Goal: Task Accomplishment & Management: Manage account settings

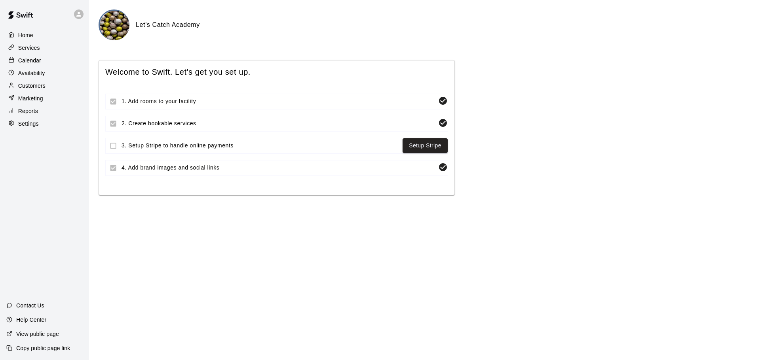
click at [32, 63] on p "Calendar" at bounding box center [29, 61] width 23 height 8
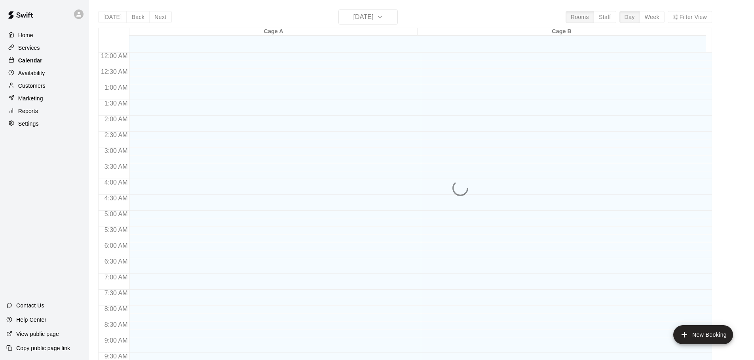
scroll to position [343, 0]
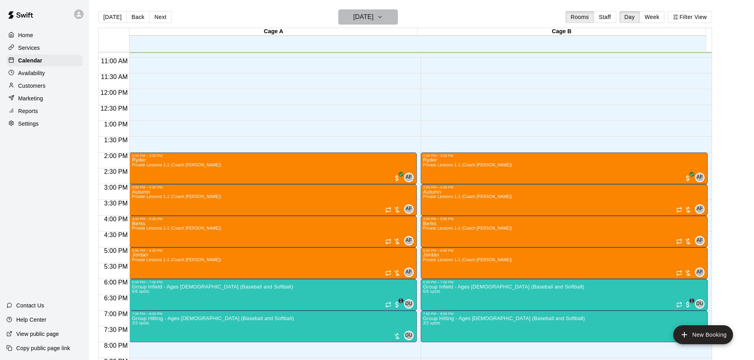
click at [383, 20] on icon "button" at bounding box center [380, 16] width 6 height 9
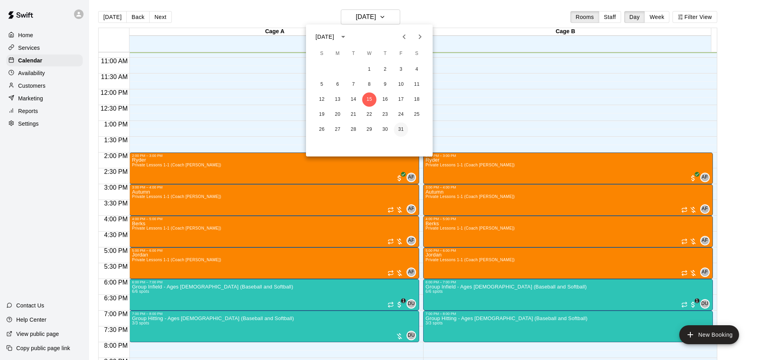
click at [402, 128] on button "31" at bounding box center [401, 130] width 14 height 14
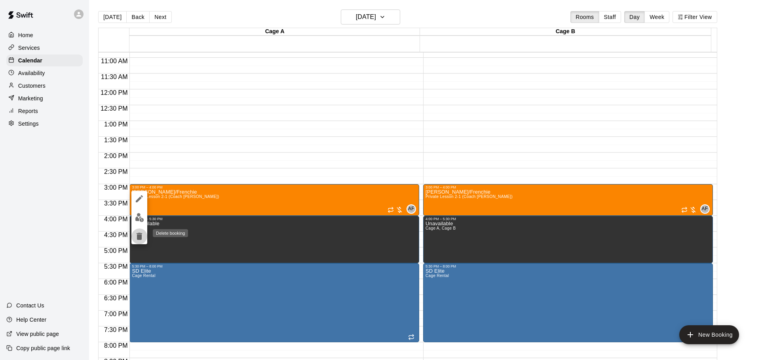
click at [141, 234] on icon "delete" at bounding box center [140, 236] width 6 height 7
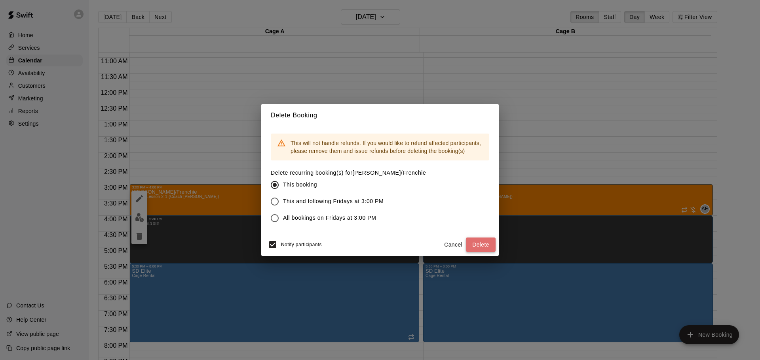
click at [485, 247] on button "Delete" at bounding box center [481, 245] width 30 height 15
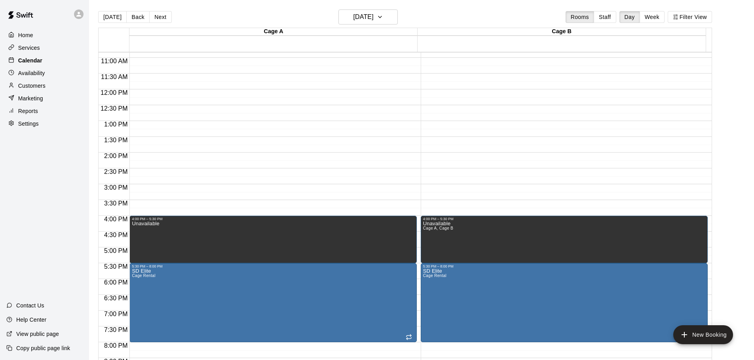
click at [34, 66] on div "Calendar" at bounding box center [44, 61] width 76 height 12
click at [32, 75] on p "Availability" at bounding box center [31, 73] width 27 height 8
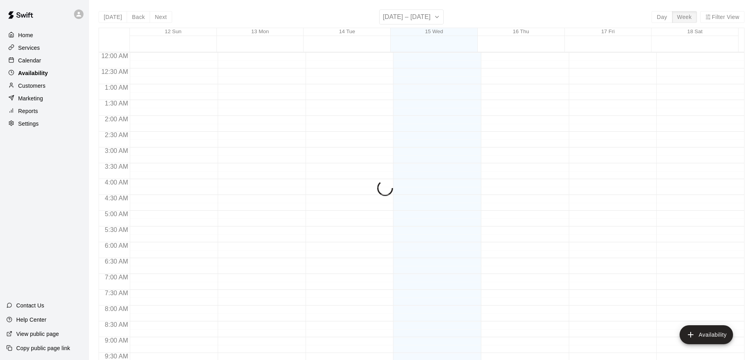
scroll to position [343, 0]
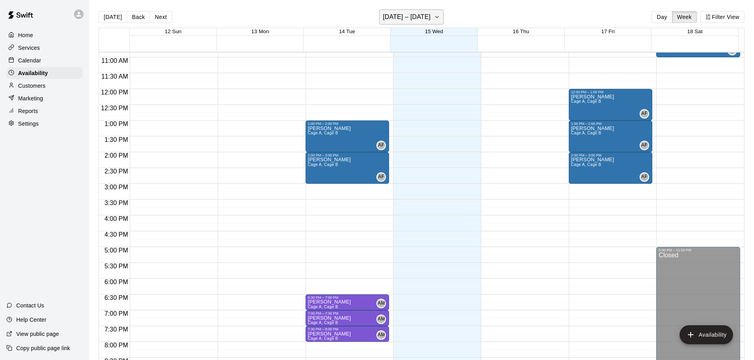
click at [436, 16] on icon "button" at bounding box center [437, 16] width 6 height 9
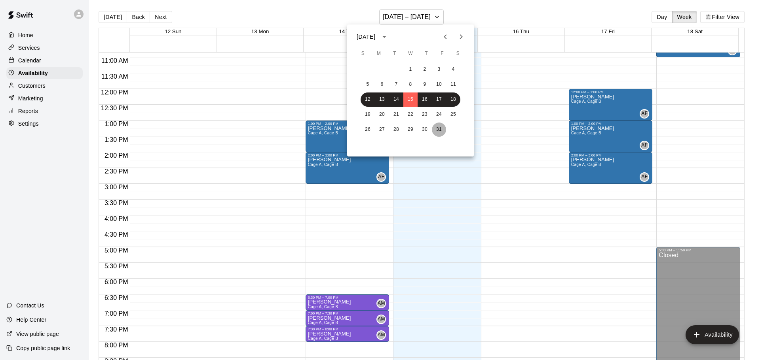
click at [436, 130] on button "31" at bounding box center [439, 130] width 14 height 14
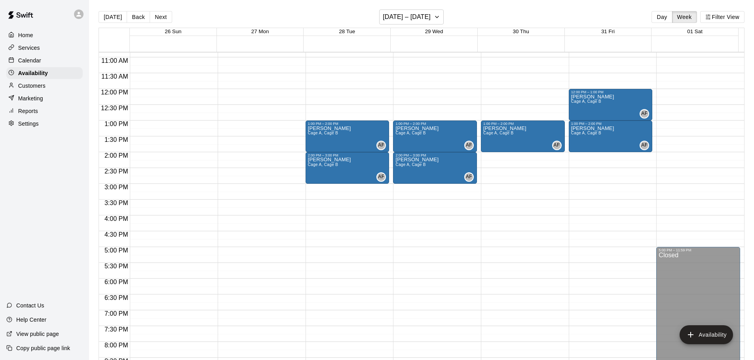
click at [31, 62] on p "Calendar" at bounding box center [29, 61] width 23 height 8
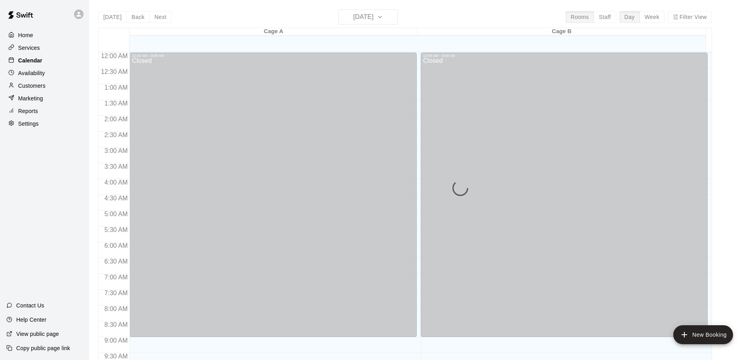
scroll to position [343, 0]
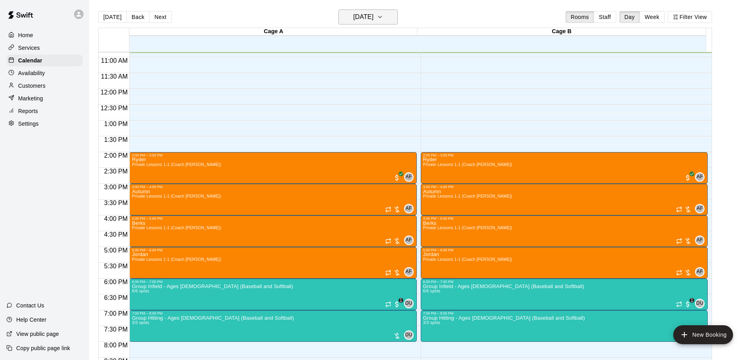
click at [383, 20] on icon "button" at bounding box center [380, 16] width 6 height 9
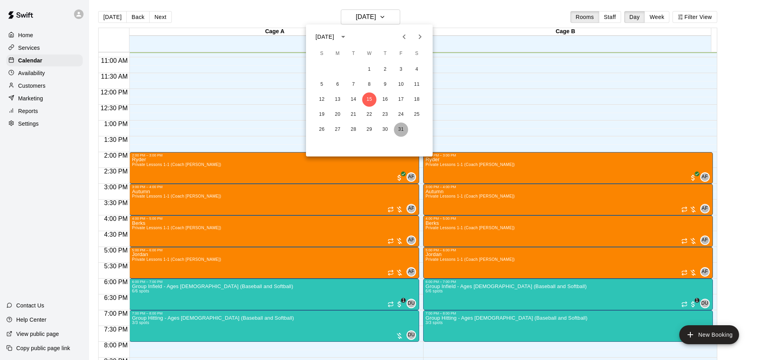
click at [398, 125] on button "31" at bounding box center [401, 130] width 14 height 14
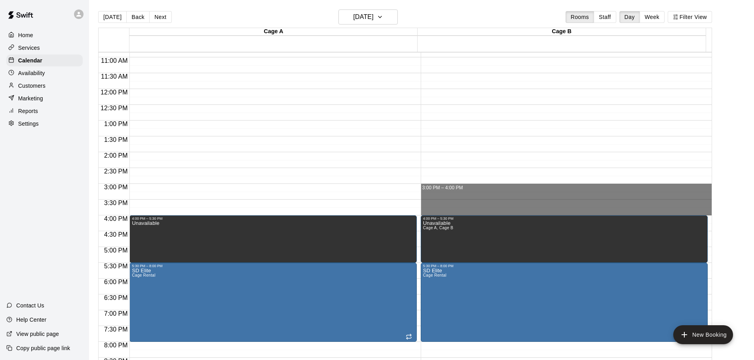
drag, startPoint x: 444, startPoint y: 190, endPoint x: 448, endPoint y: 209, distance: 19.9
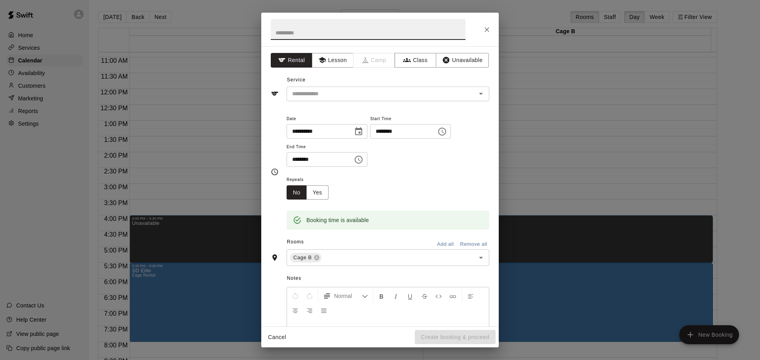
click at [437, 243] on button "Add all" at bounding box center [444, 245] width 25 height 12
click at [473, 68] on div "**********" at bounding box center [379, 186] width 237 height 281
click at [468, 64] on button "Unavailable" at bounding box center [462, 60] width 53 height 15
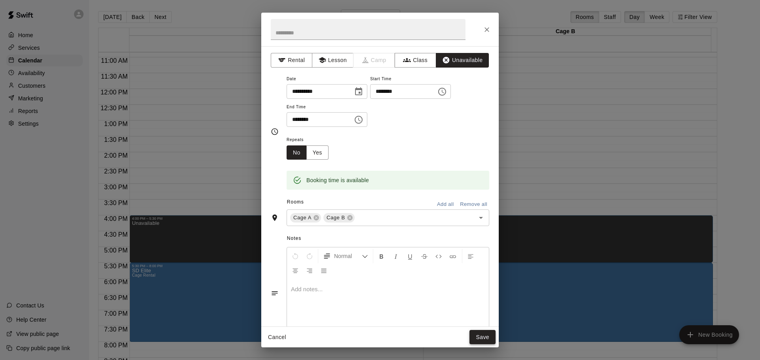
click at [485, 339] on button "Save" at bounding box center [482, 337] width 26 height 15
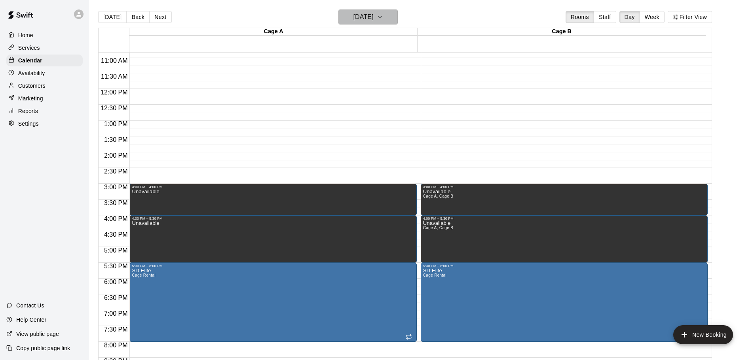
click at [374, 14] on h6 "[DATE]" at bounding box center [363, 16] width 20 height 11
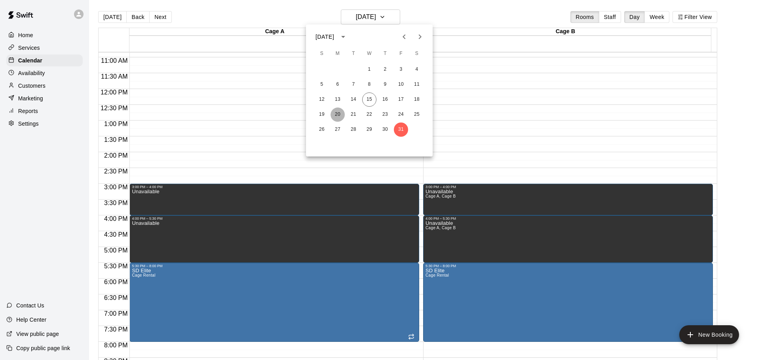
click at [336, 113] on button "20" at bounding box center [337, 115] width 14 height 14
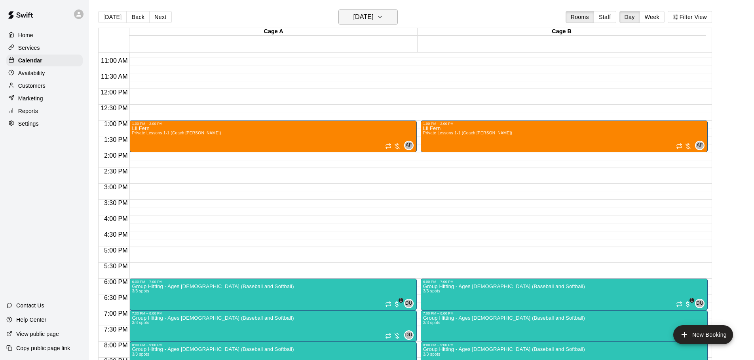
click at [374, 17] on h6 "[DATE]" at bounding box center [363, 16] width 20 height 11
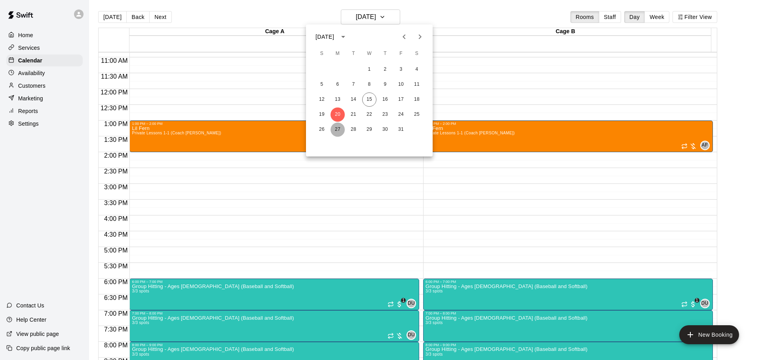
click at [336, 135] on button "27" at bounding box center [337, 130] width 14 height 14
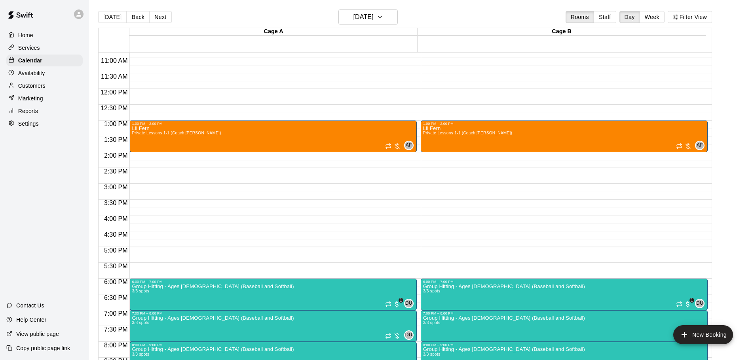
click at [373, 25] on div "[DATE] Back [DATE][DATE] Rooms Staff Day Week Filter View" at bounding box center [405, 18] width 614 height 18
click at [373, 20] on h6 "[DATE]" at bounding box center [363, 16] width 20 height 11
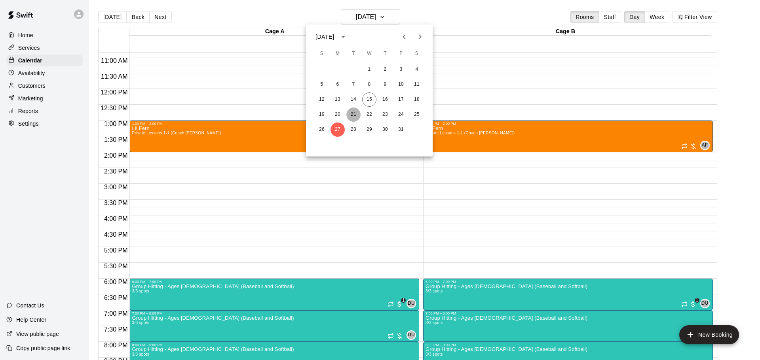
click at [355, 116] on button "21" at bounding box center [353, 115] width 14 height 14
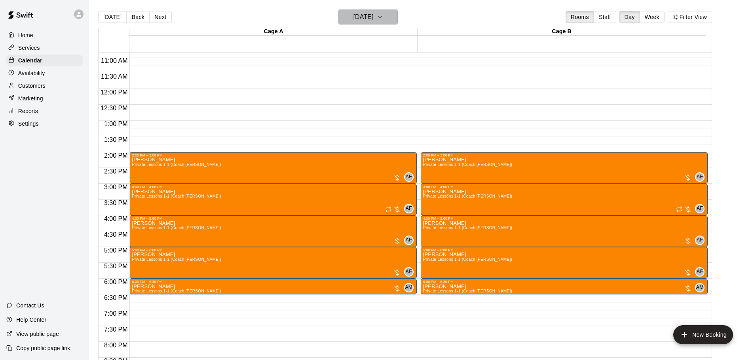
click at [387, 19] on button "[DATE]" at bounding box center [367, 16] width 59 height 15
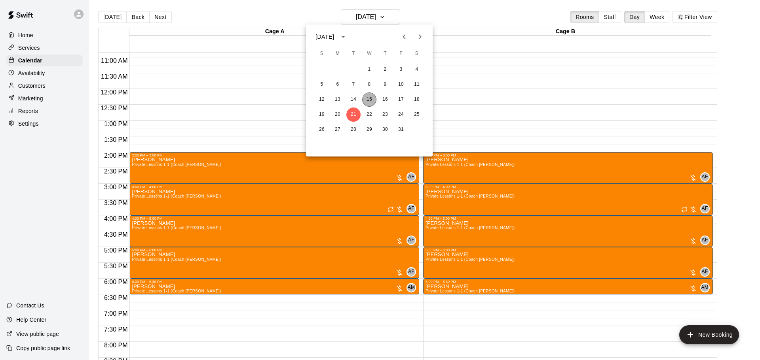
click at [370, 101] on button "15" at bounding box center [369, 100] width 14 height 14
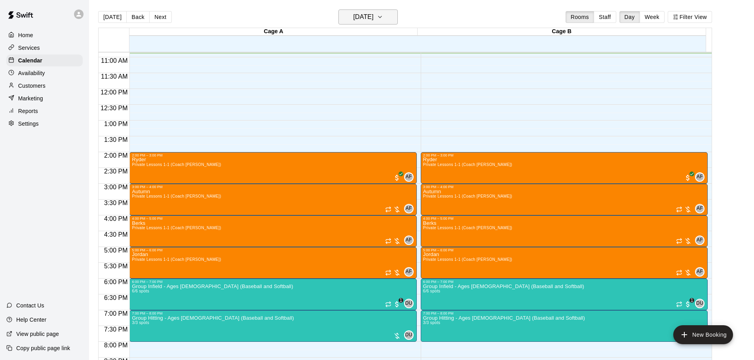
click at [353, 9] on button "[DATE]" at bounding box center [367, 16] width 59 height 15
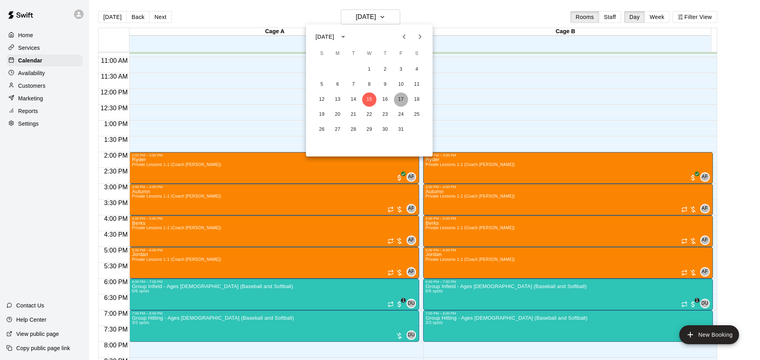
click at [400, 103] on button "17" at bounding box center [401, 100] width 14 height 14
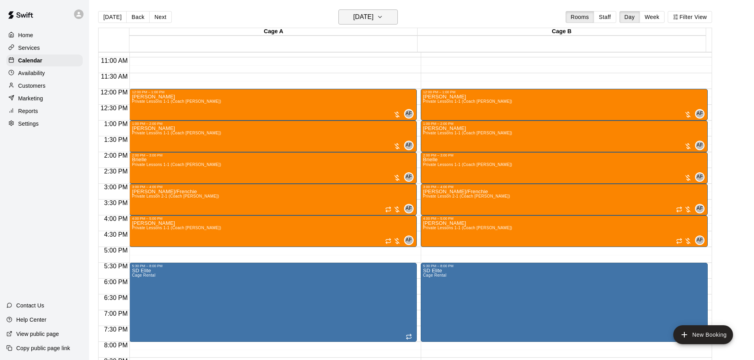
click at [367, 12] on button "[DATE]" at bounding box center [367, 16] width 59 height 15
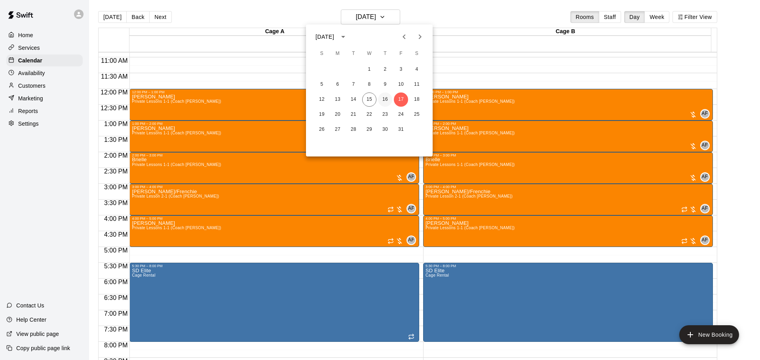
click at [384, 95] on button "16" at bounding box center [385, 100] width 14 height 14
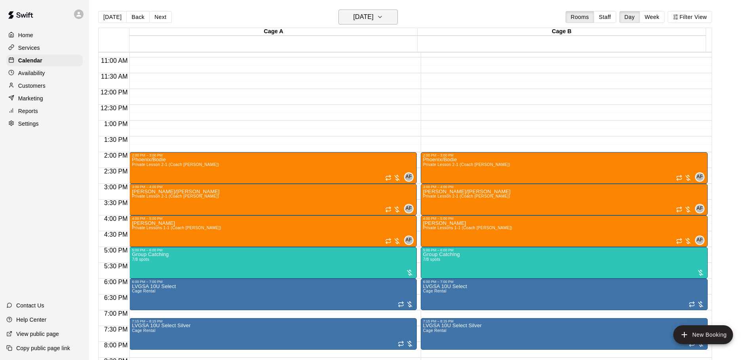
click at [374, 19] on h6 "[DATE]" at bounding box center [363, 16] width 20 height 11
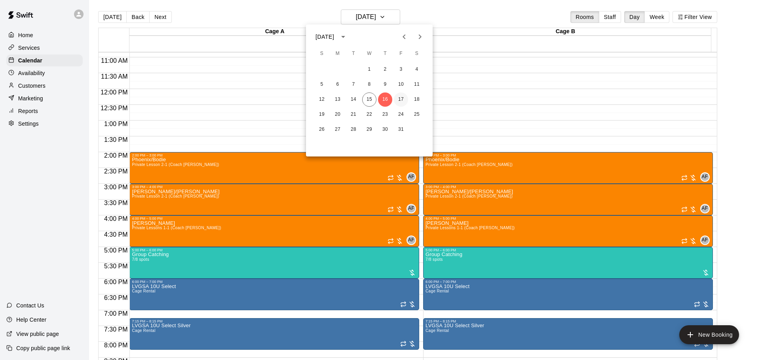
click at [401, 97] on button "17" at bounding box center [401, 100] width 14 height 14
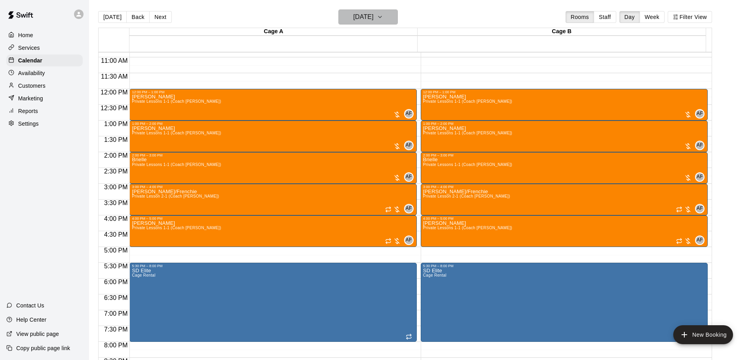
click at [374, 15] on h6 "[DATE]" at bounding box center [363, 16] width 20 height 11
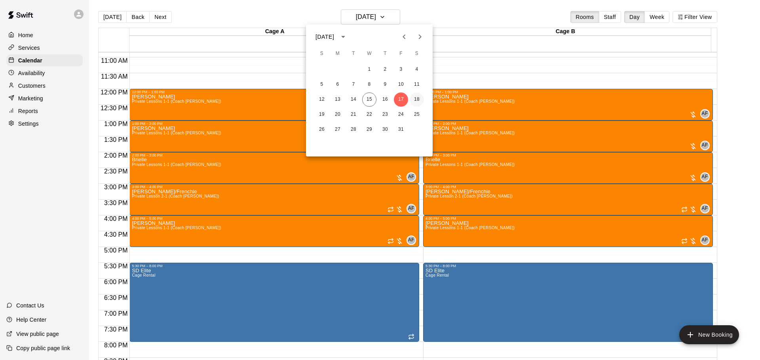
click at [416, 98] on button "18" at bounding box center [417, 100] width 14 height 14
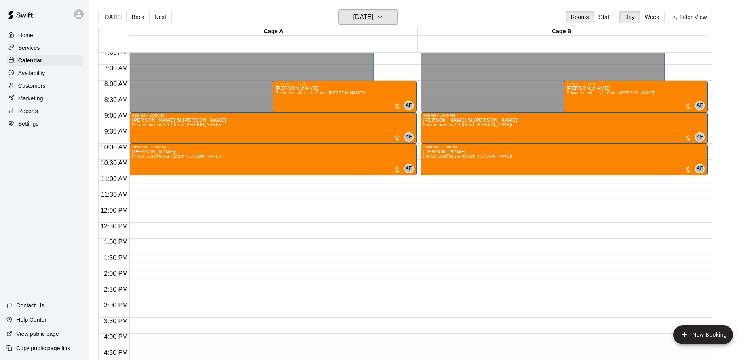
scroll to position [225, 0]
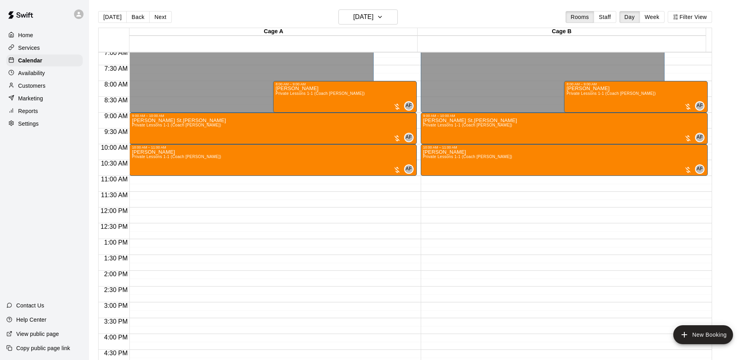
click at [212, 180] on div "12:00 AM – 9:00 AM Closed 9:00 AM – 10:00 AM [PERSON_NAME] St.[PERSON_NAME] Pri…" at bounding box center [272, 208] width 287 height 760
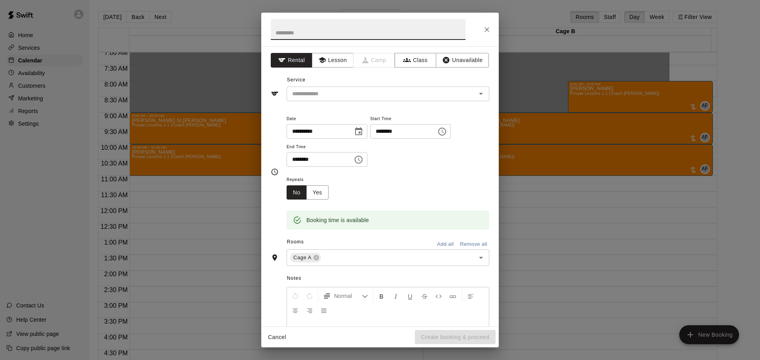
click at [489, 27] on icon "Close" at bounding box center [487, 30] width 8 height 8
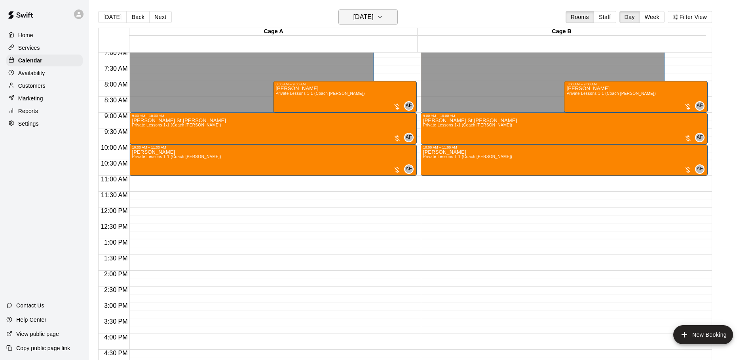
click at [374, 17] on h6 "[DATE]" at bounding box center [363, 16] width 20 height 11
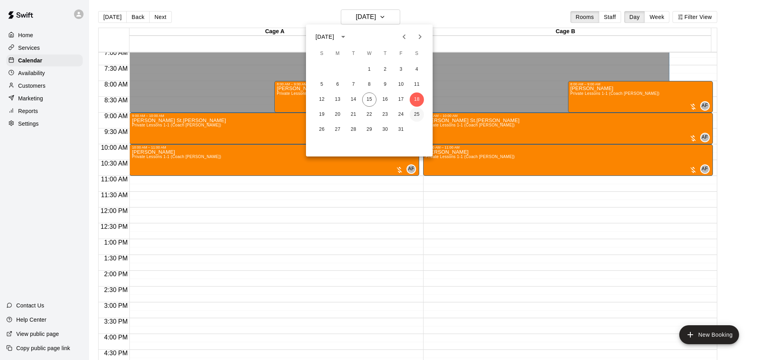
click at [419, 116] on button "25" at bounding box center [417, 115] width 14 height 14
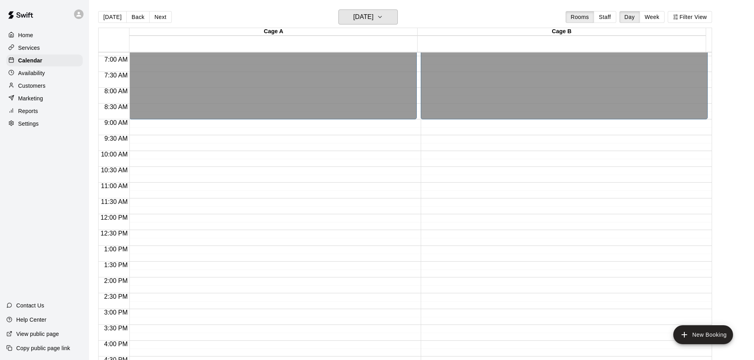
scroll to position [217, 0]
click at [398, 19] on button "[DATE]" at bounding box center [367, 16] width 59 height 15
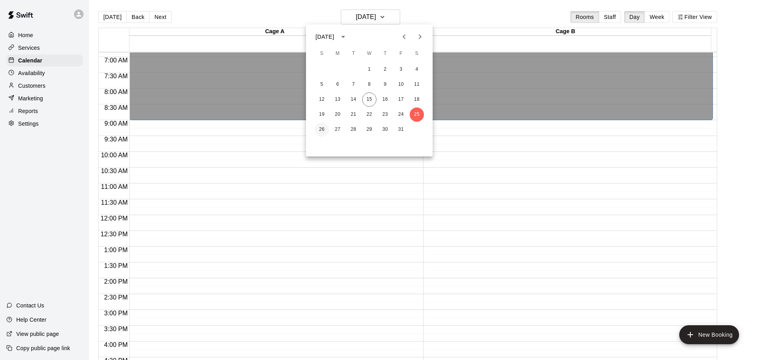
click at [328, 132] on button "26" at bounding box center [322, 130] width 14 height 14
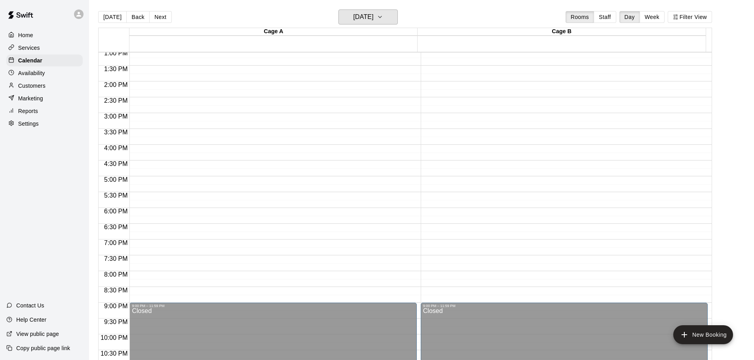
scroll to position [415, 0]
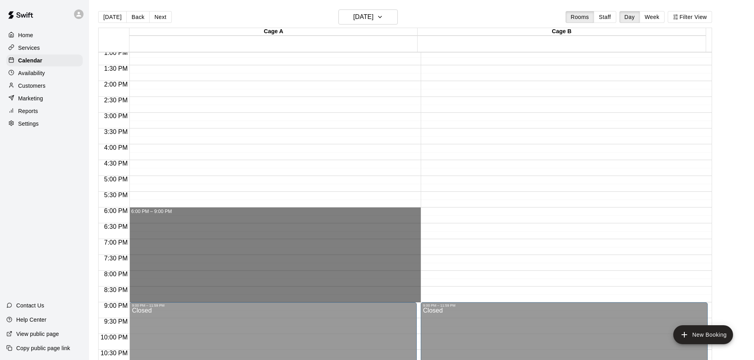
drag, startPoint x: 138, startPoint y: 212, endPoint x: 383, endPoint y: 297, distance: 259.1
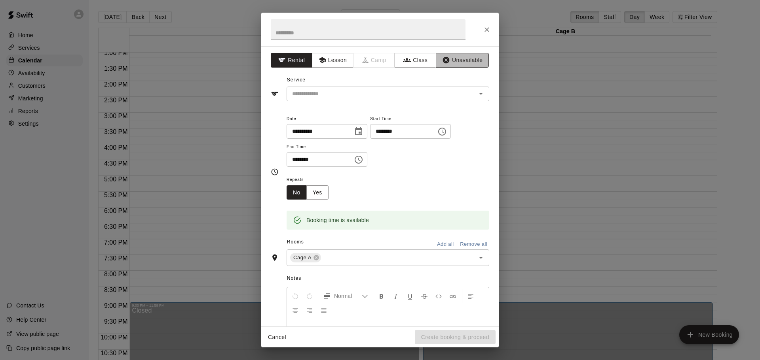
click at [476, 61] on button "Unavailable" at bounding box center [462, 60] width 53 height 15
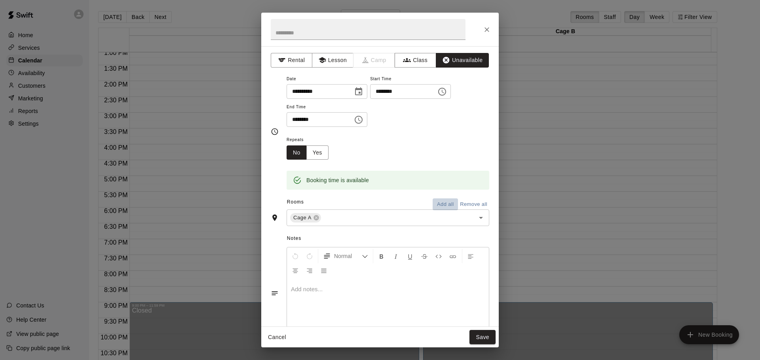
click at [440, 204] on button "Add all" at bounding box center [444, 205] width 25 height 12
click at [483, 338] on button "Save" at bounding box center [482, 337] width 26 height 15
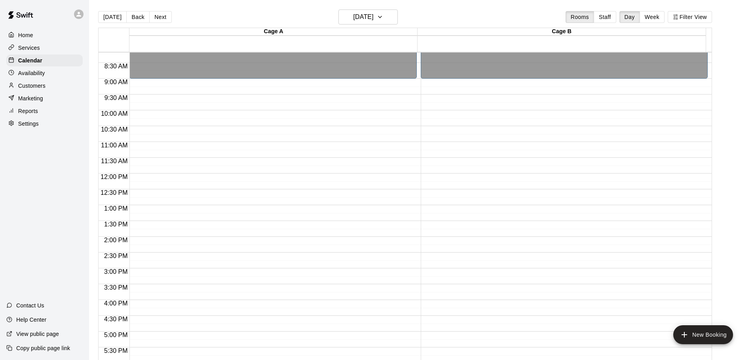
scroll to position [257, 0]
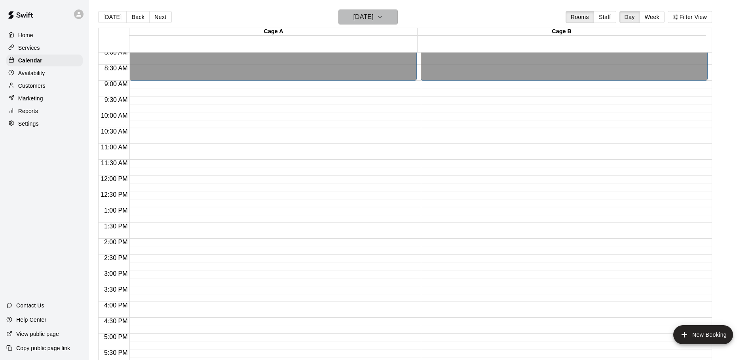
click at [374, 14] on h6 "[DATE]" at bounding box center [363, 16] width 20 height 11
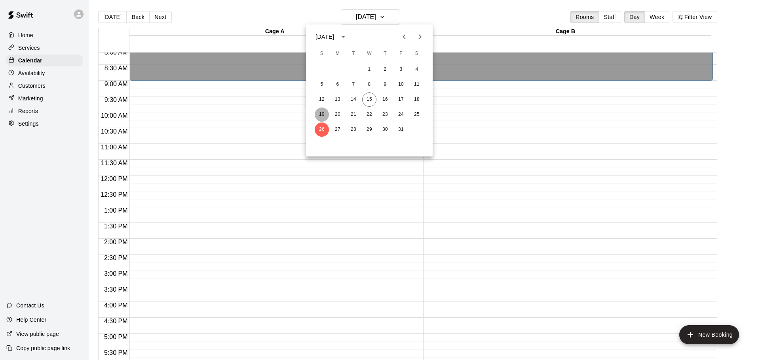
click at [324, 116] on button "19" at bounding box center [322, 115] width 14 height 14
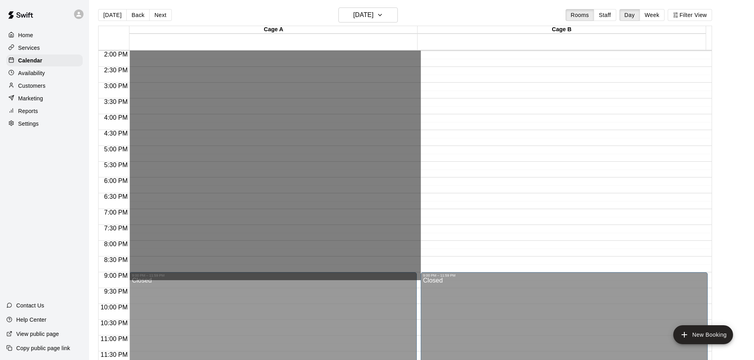
scroll to position [4, 0]
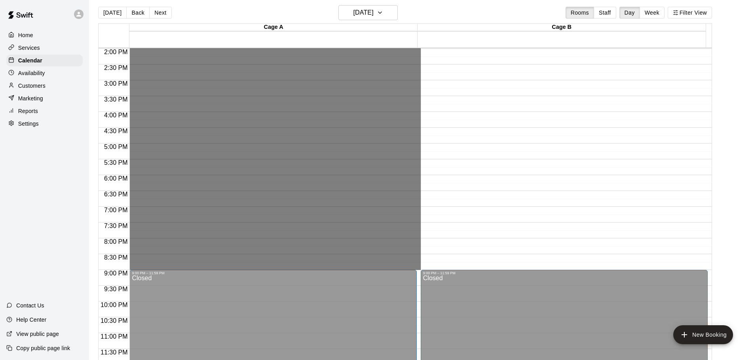
drag, startPoint x: 164, startPoint y: 165, endPoint x: 257, endPoint y: 269, distance: 139.5
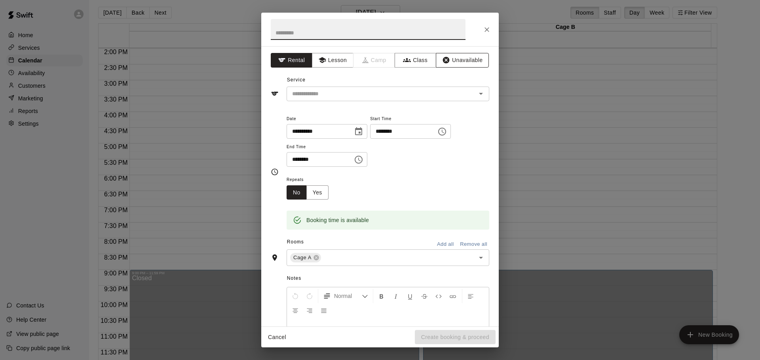
click at [449, 63] on button "Unavailable" at bounding box center [462, 60] width 53 height 15
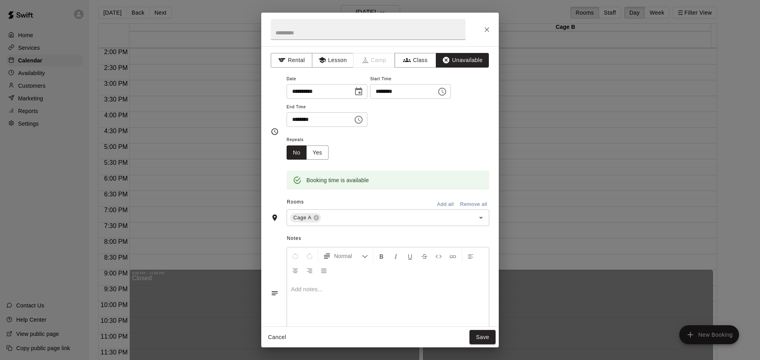
click at [436, 209] on button "Add all" at bounding box center [444, 205] width 25 height 12
click at [478, 330] on div "Cancel Save" at bounding box center [379, 337] width 237 height 21
click at [480, 335] on button "Save" at bounding box center [482, 337] width 26 height 15
